Goal: Navigation & Orientation: Find specific page/section

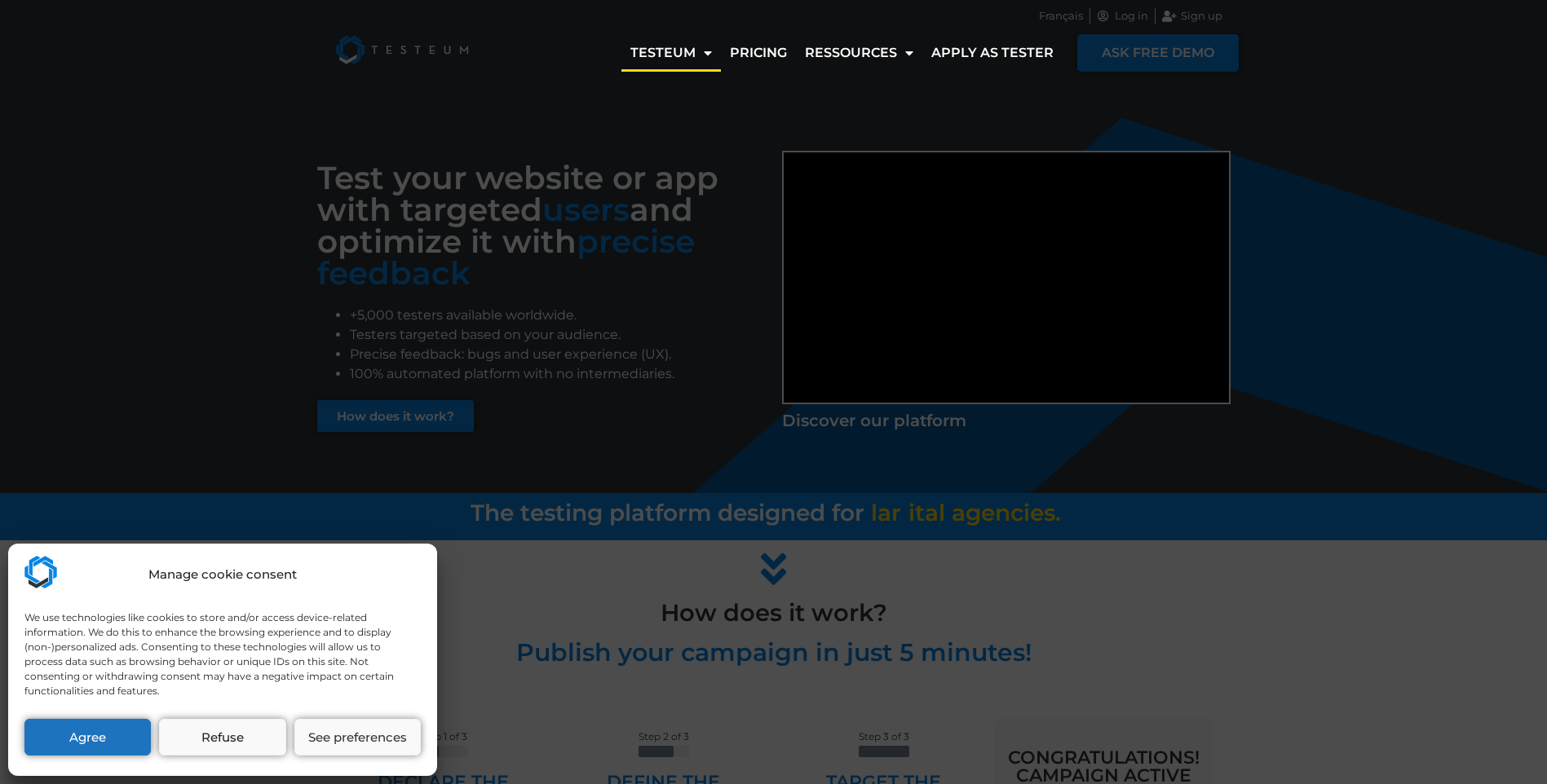
click at [41, 763] on div "Manage cookie consent We use technologies like cookies to store and/or access d…" at bounding box center [222, 660] width 429 height 233
click at [58, 742] on button "Agree" at bounding box center [87, 737] width 127 height 36
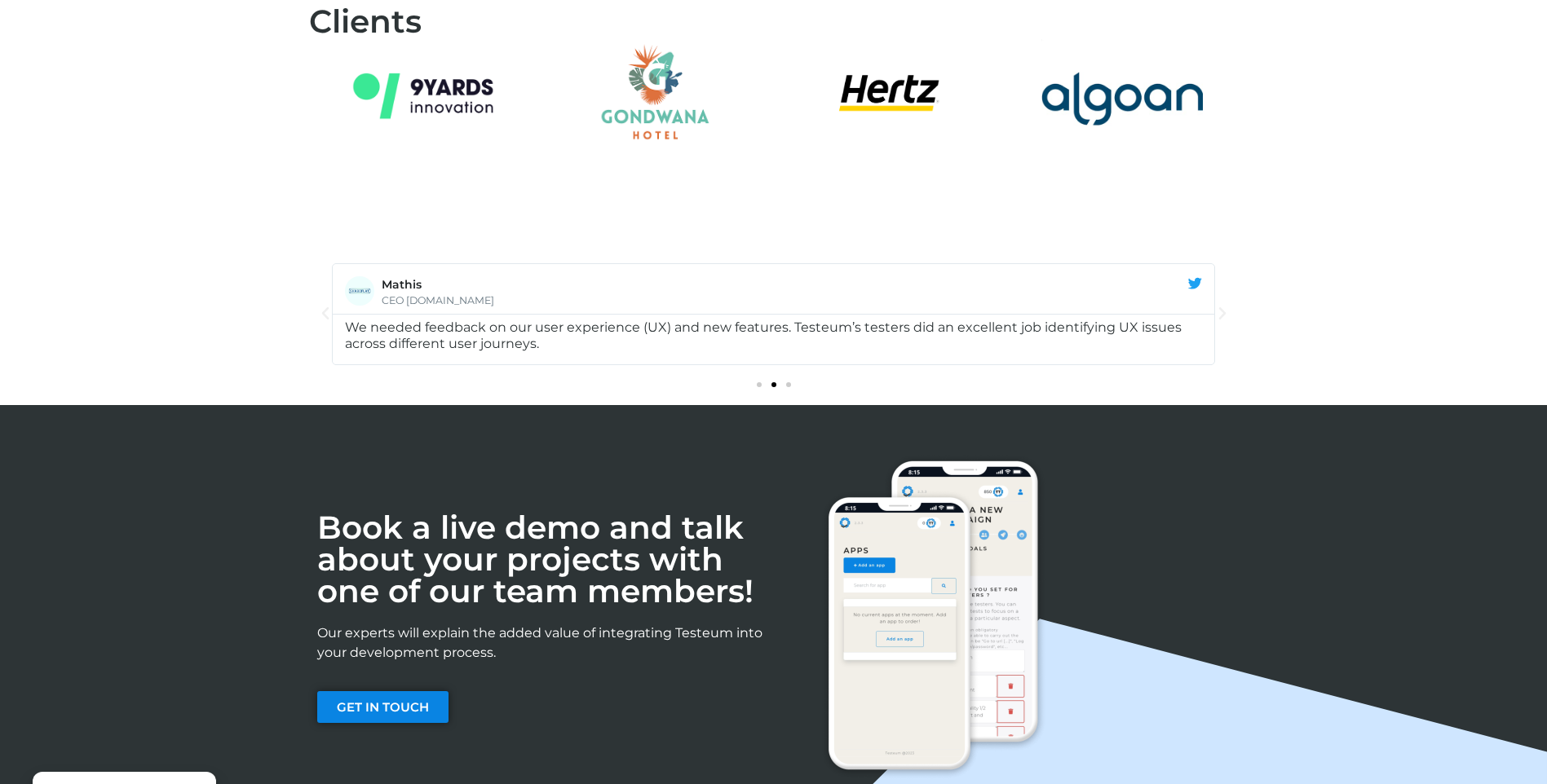
scroll to position [2231, 0]
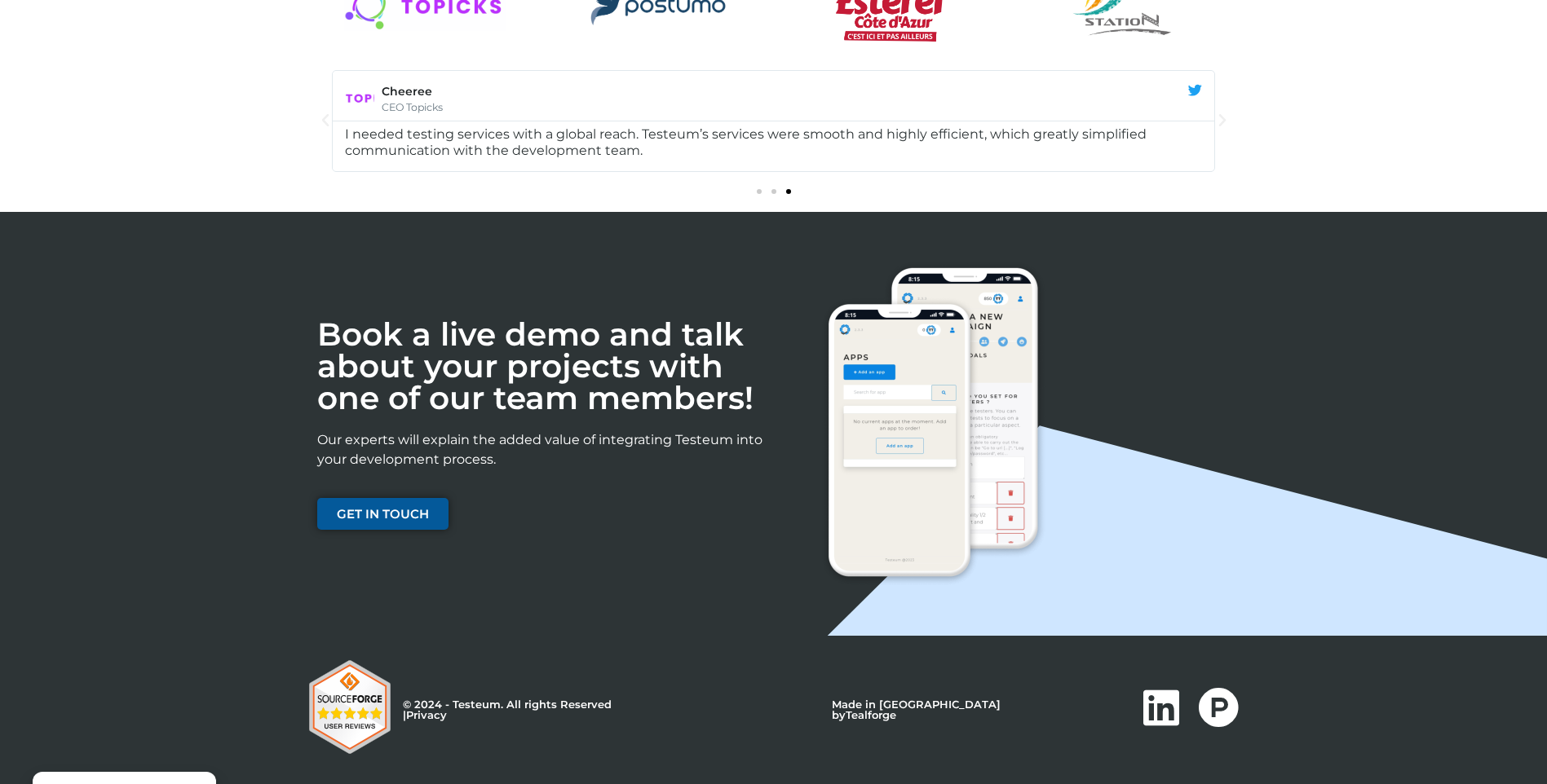
click at [444, 499] on link "GET IN TOUCH" at bounding box center [382, 514] width 131 height 32
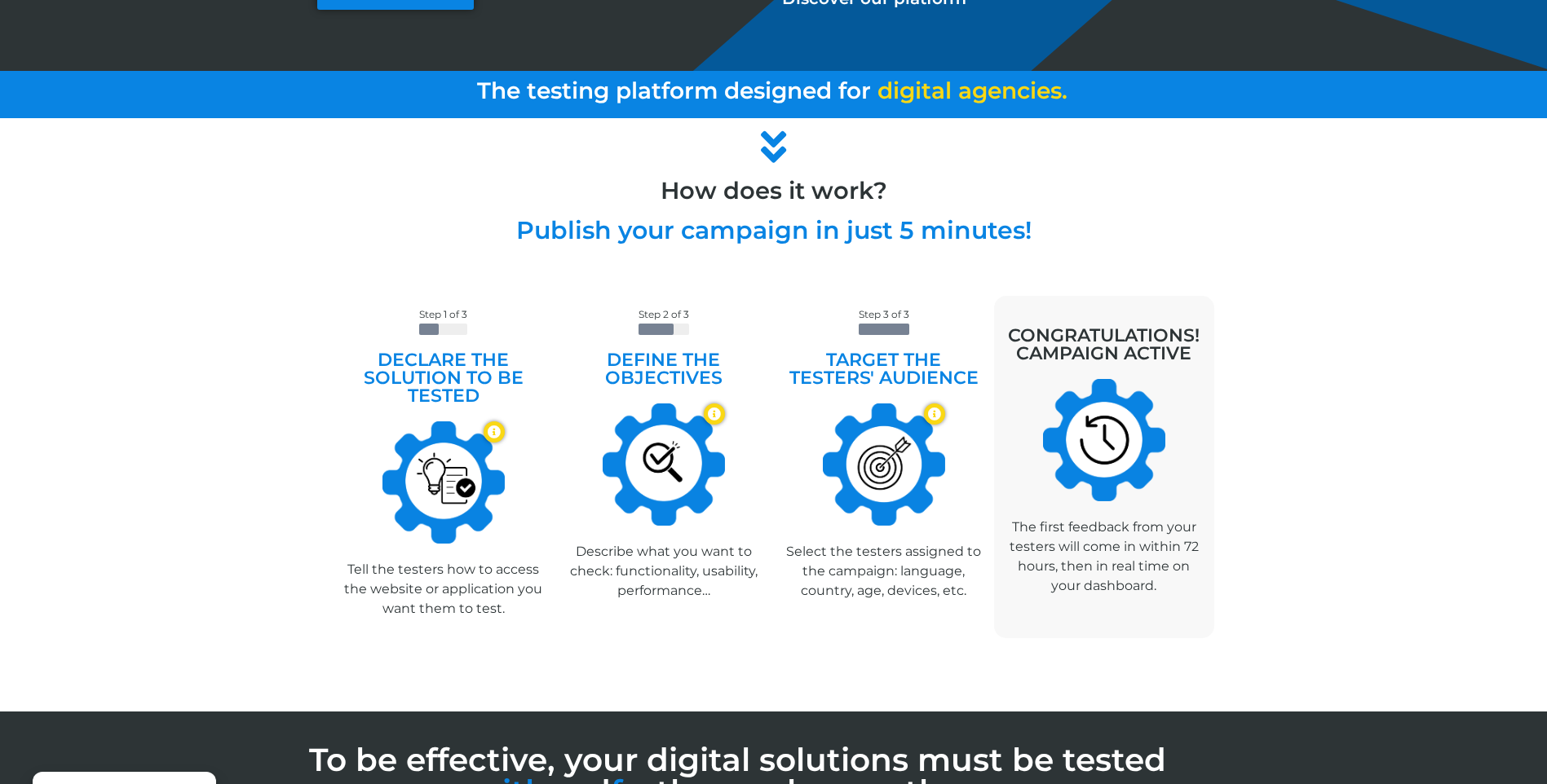
scroll to position [274, 0]
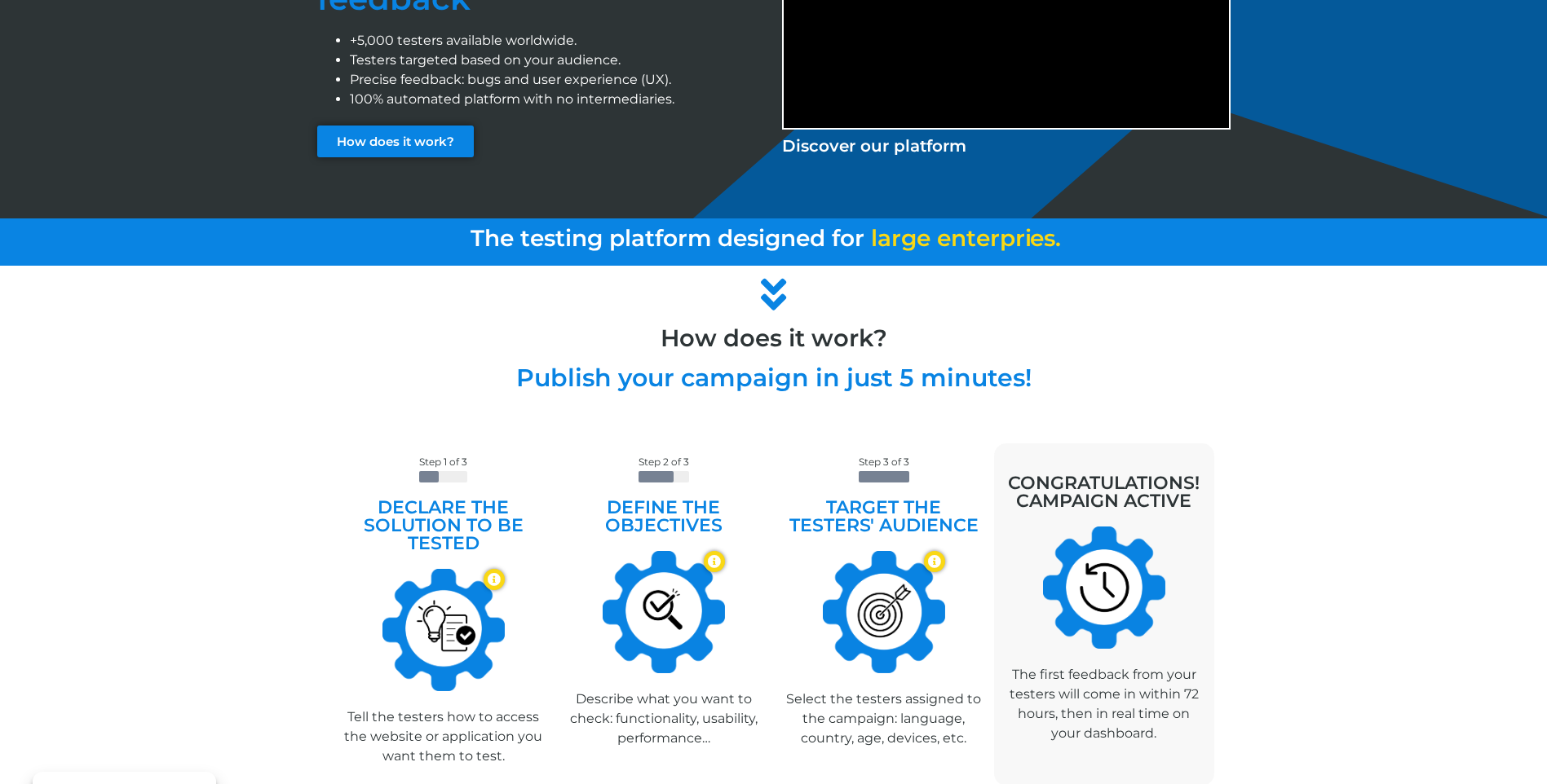
click at [767, 316] on div "How does it work?" at bounding box center [773, 329] width 929 height 40
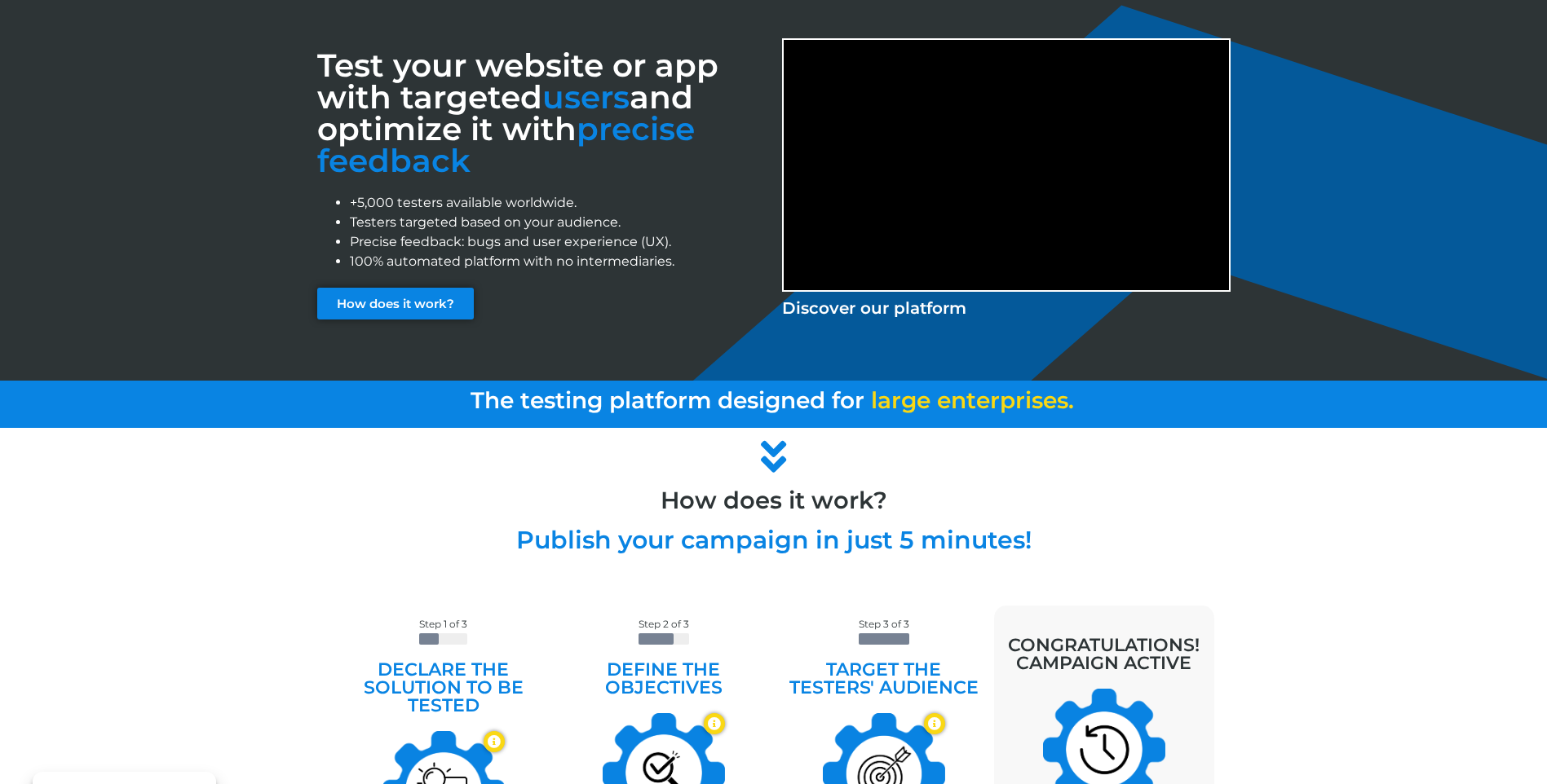
scroll to position [112, 0]
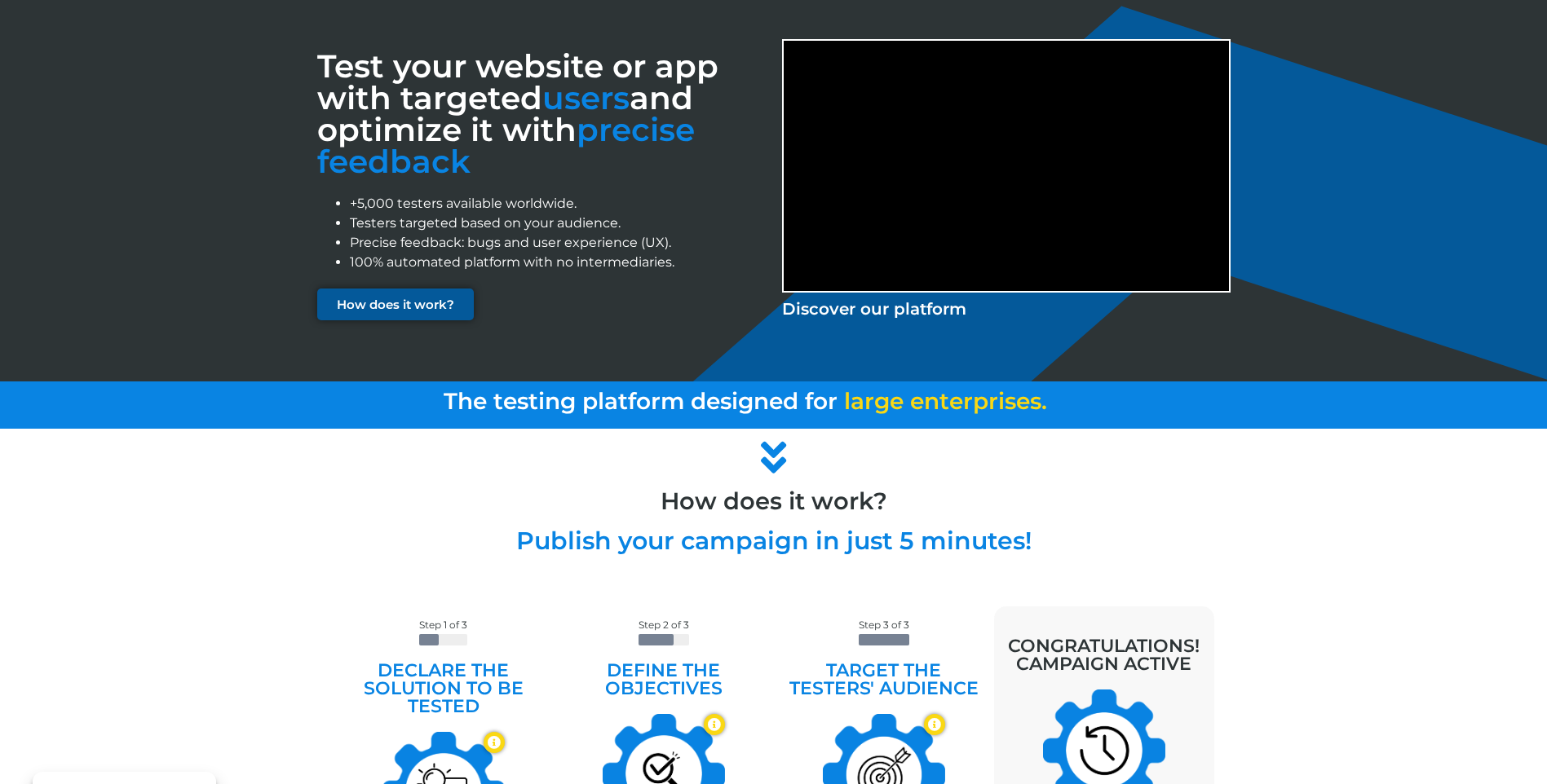
click at [433, 295] on link "How does it work?" at bounding box center [395, 304] width 156 height 32
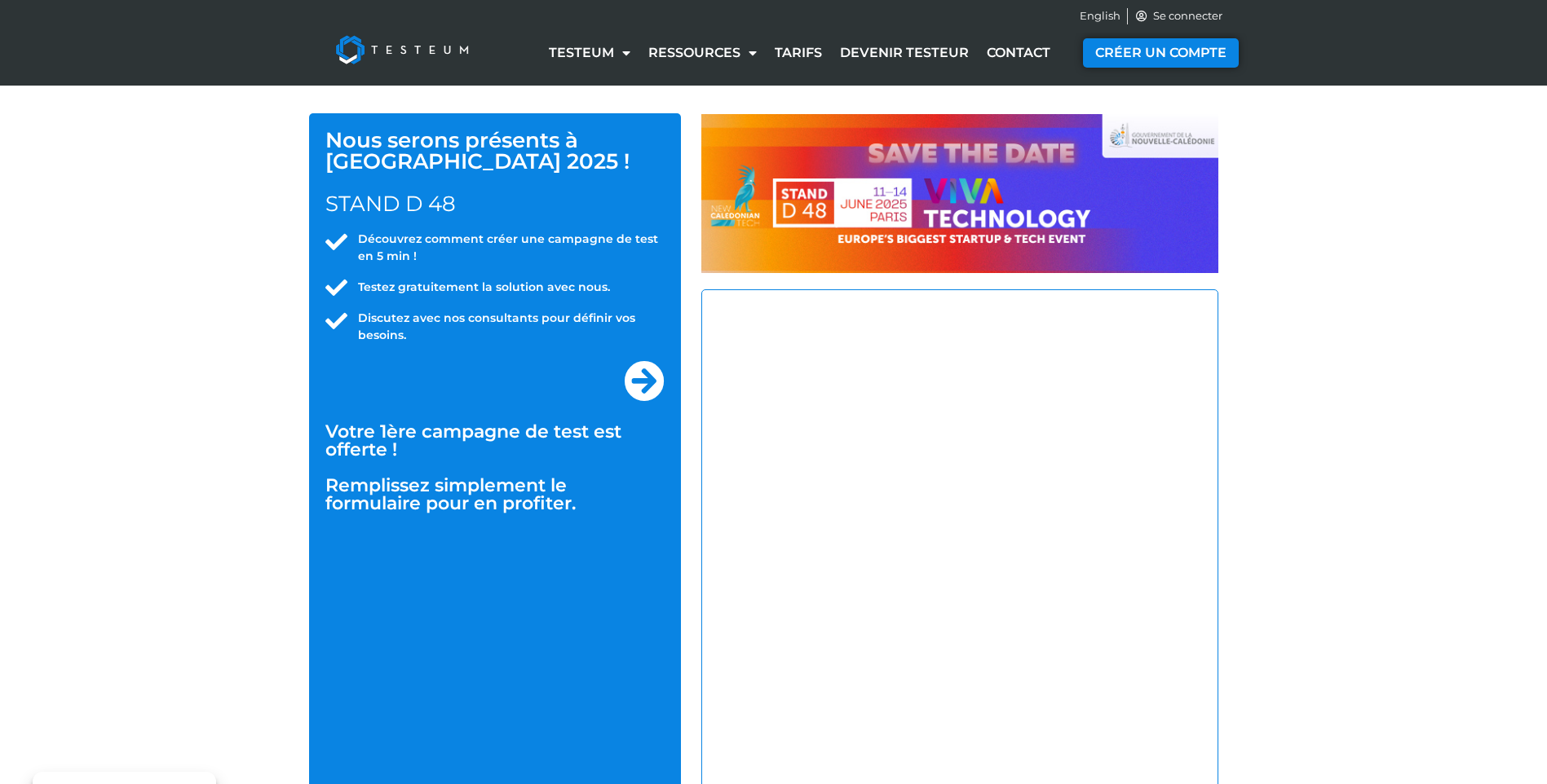
select select "US"
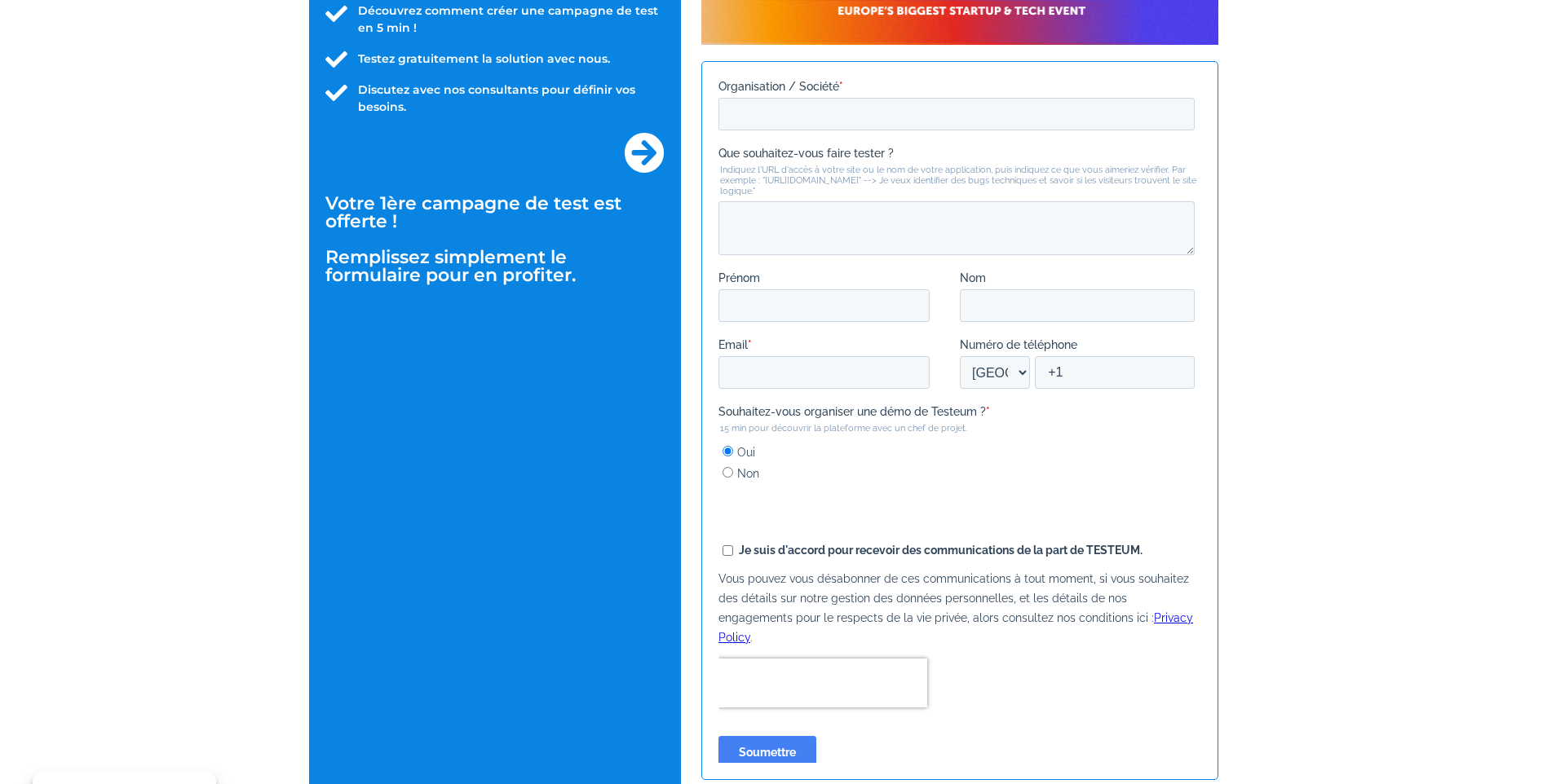
scroll to position [78, 0]
